Goal: Task Accomplishment & Management: Use online tool/utility

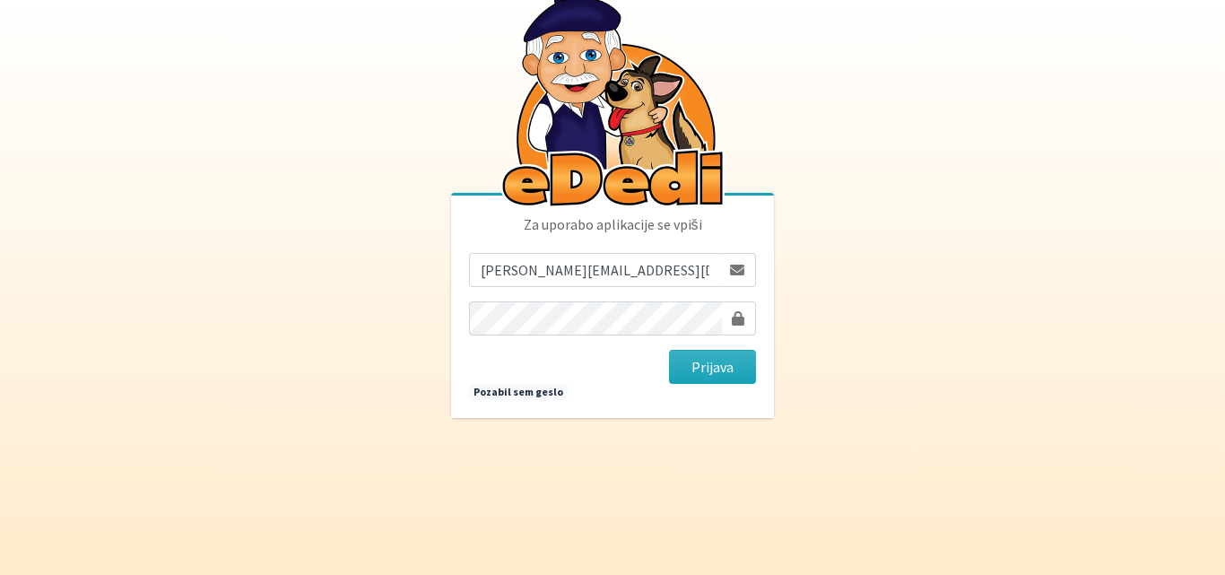
type input "[PERSON_NAME][EMAIL_ADDRESS][DOMAIN_NAME]"
click at [890, 298] on body "Za uporabo aplikacije se vpiši [EMAIL_ADDRESS][DOMAIN_NAME] [GEOGRAPHIC_DATA] P…" at bounding box center [612, 287] width 1225 height 575
click at [740, 365] on button "Prijava" at bounding box center [712, 367] width 87 height 34
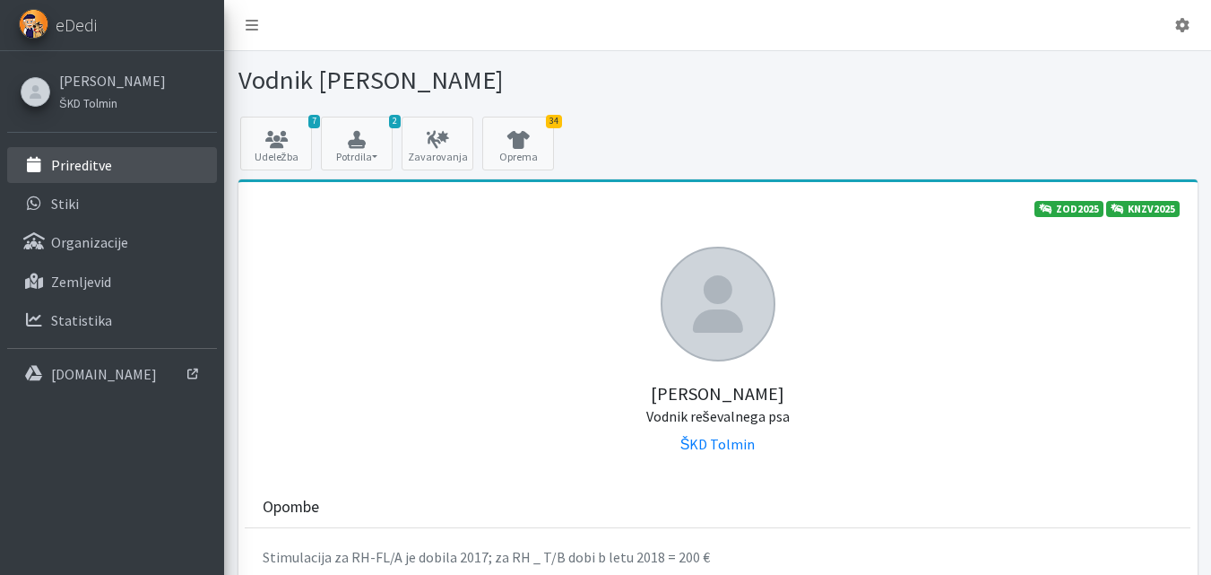
click at [100, 175] on link "Prireditve" at bounding box center [112, 165] width 210 height 36
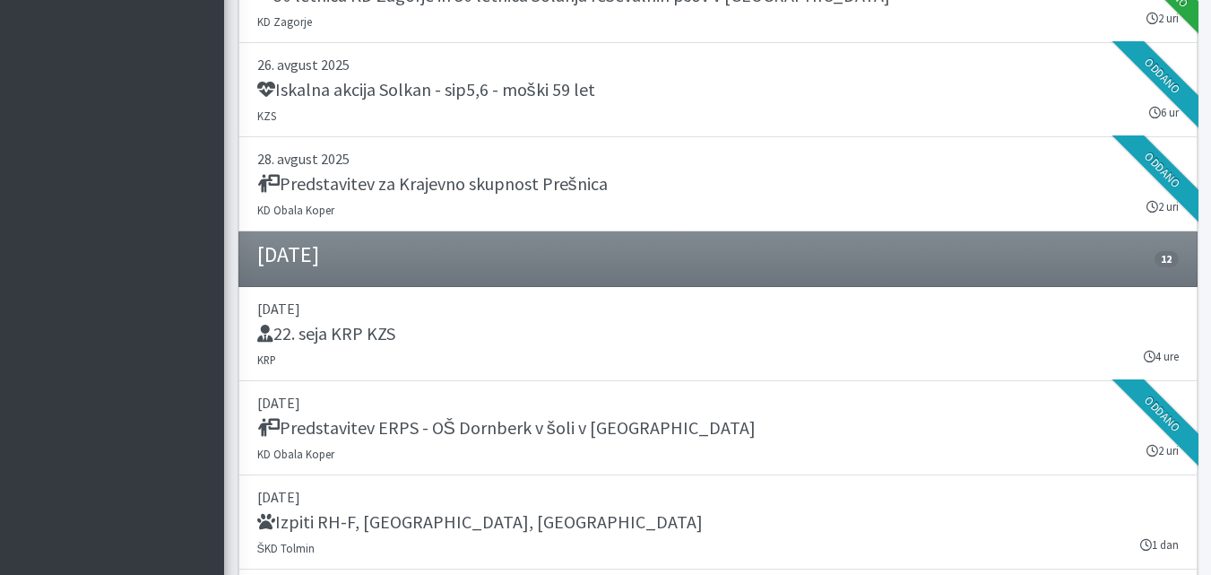
scroll to position [1345, 0]
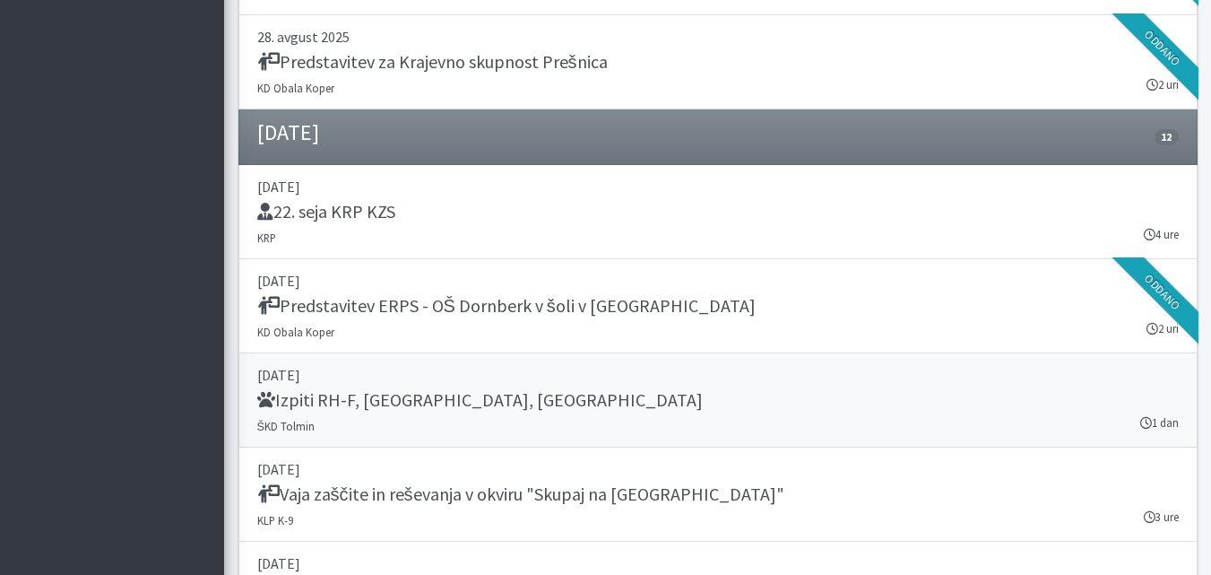
click at [375, 403] on h5 "Izpiti RH-F, FL, MT" at bounding box center [480, 400] width 446 height 22
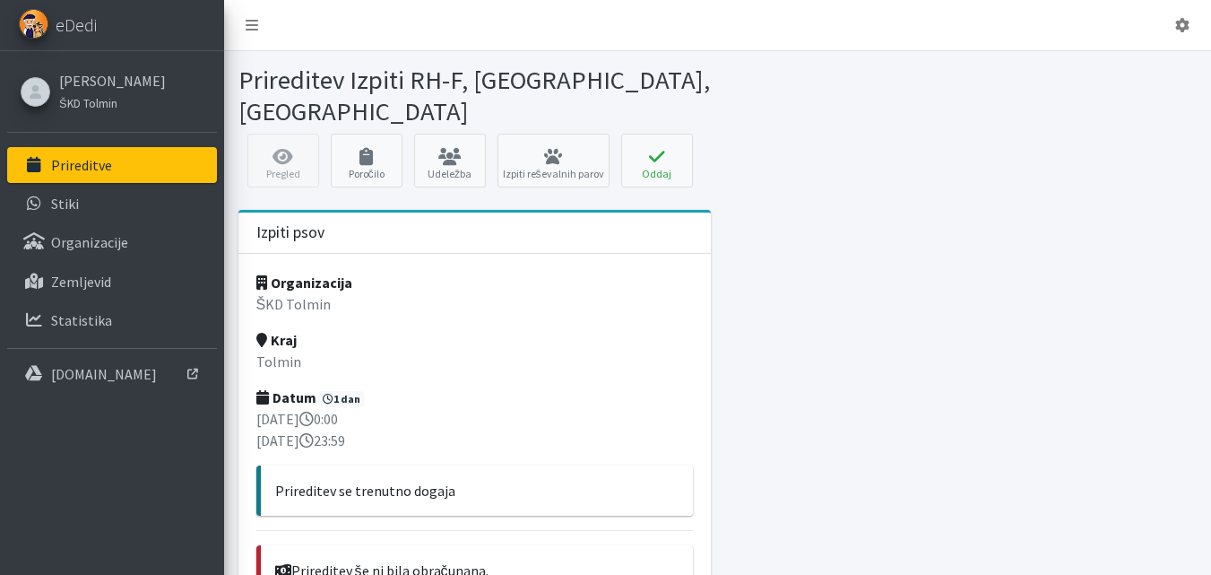
click at [281, 134] on div "Pregled Poročilo Udeležba Izpiti reševalnih parov Oddaj Oddaj prireditev × Izpi…" at bounding box center [717, 165] width 973 height 63
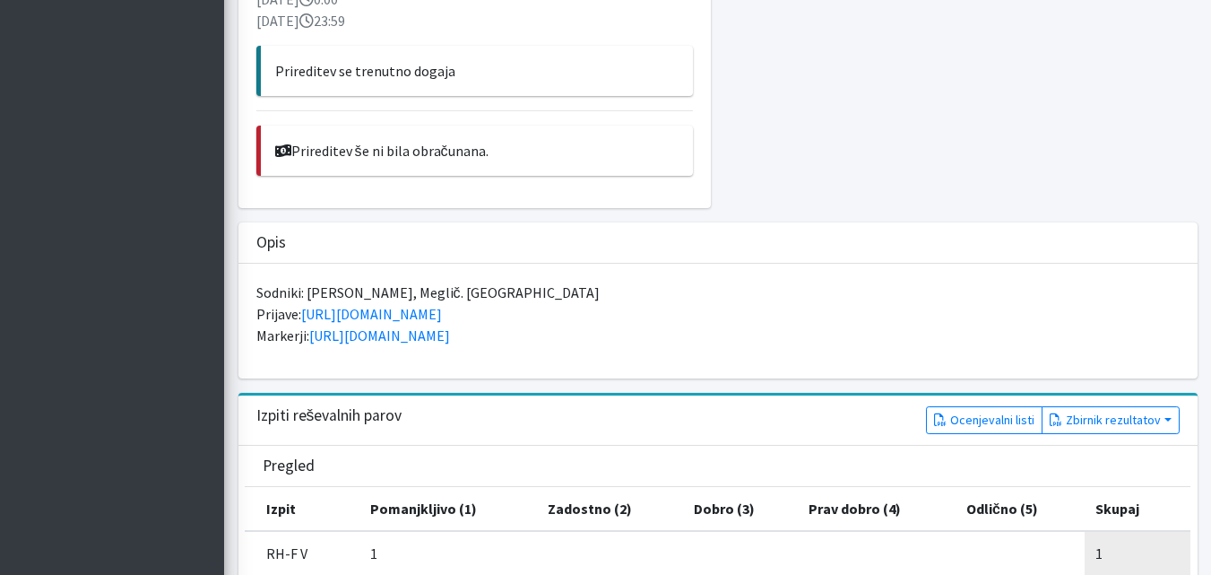
scroll to position [448, 0]
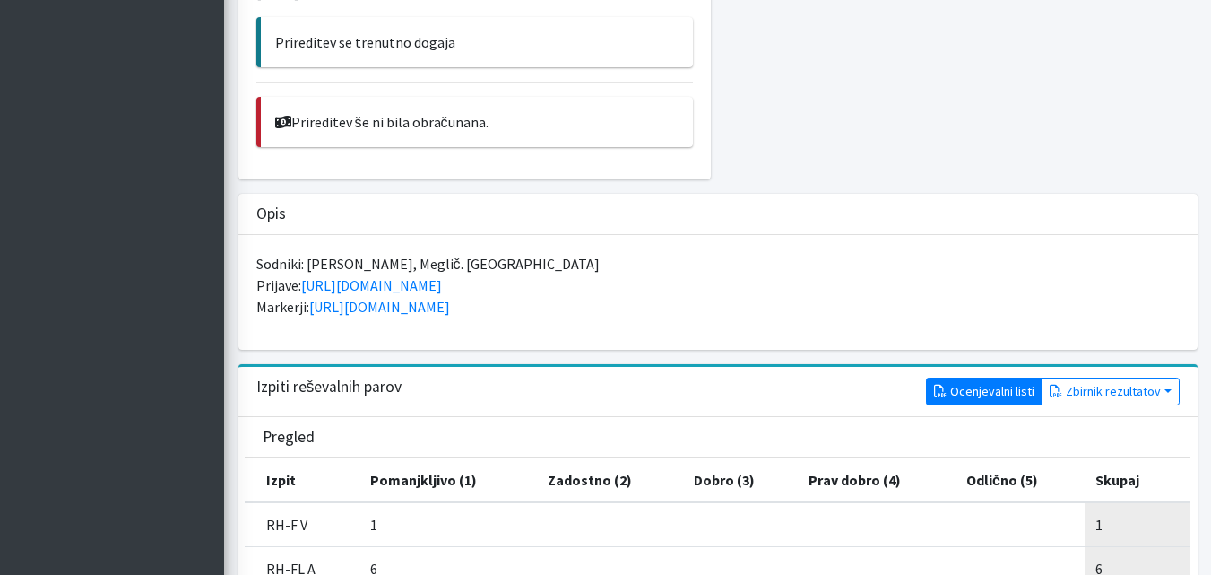
click at [974, 377] on link "Ocenjevalni listi" at bounding box center [984, 391] width 117 height 28
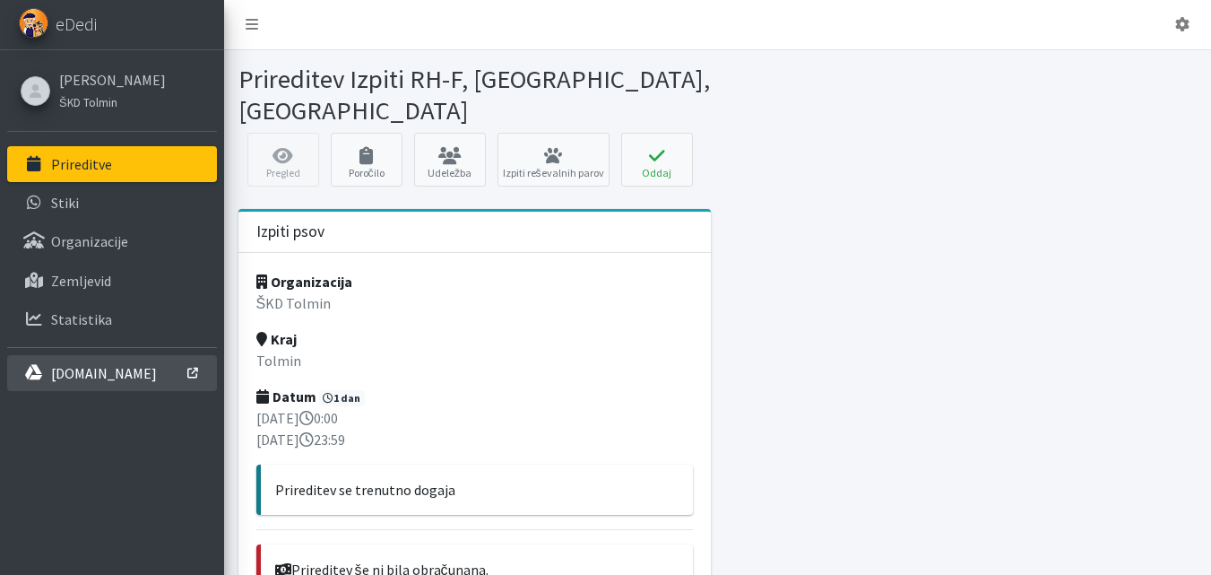
scroll to position [0, 0]
click at [144, 376] on link "[DOMAIN_NAME]" at bounding box center [112, 374] width 210 height 36
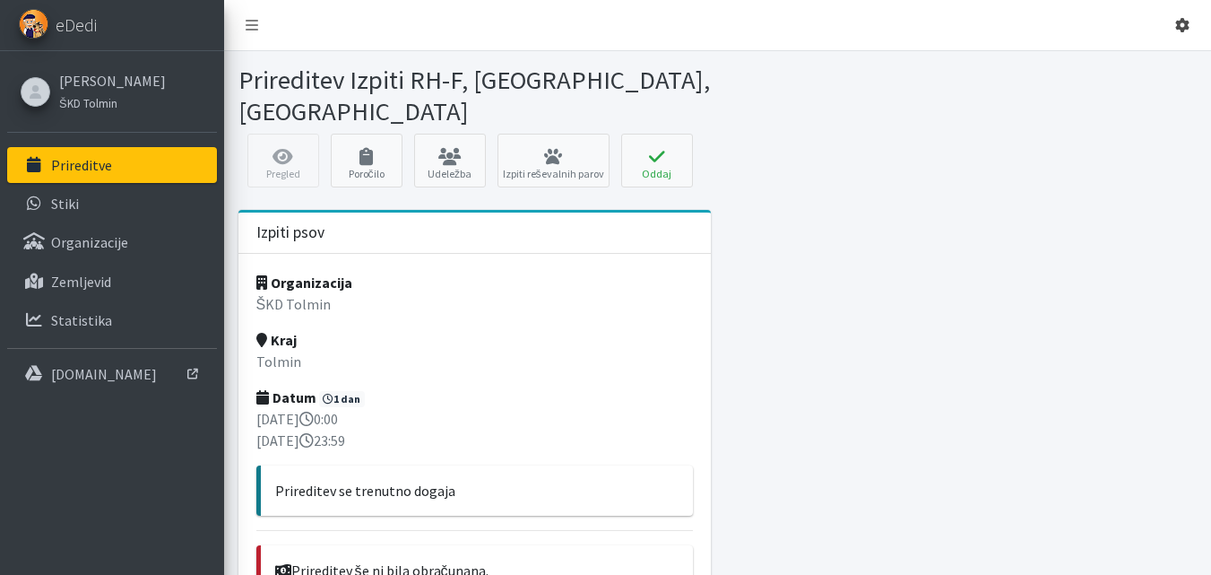
click at [1184, 27] on icon at bounding box center [1182, 25] width 14 height 14
click at [1131, 72] on link "Odjavi se" at bounding box center [1133, 67] width 142 height 29
